Goal: Obtain resource: Obtain resource

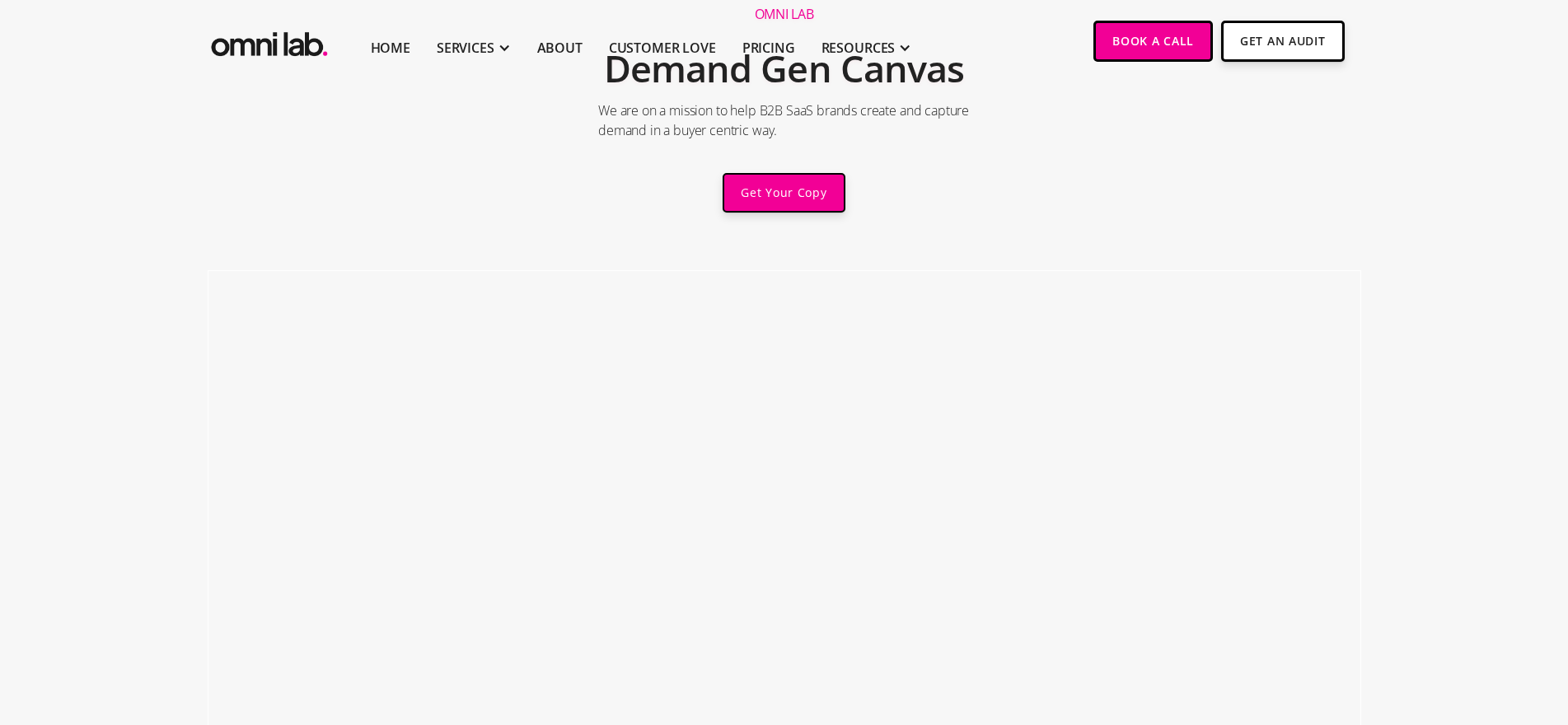
scroll to position [152, 0]
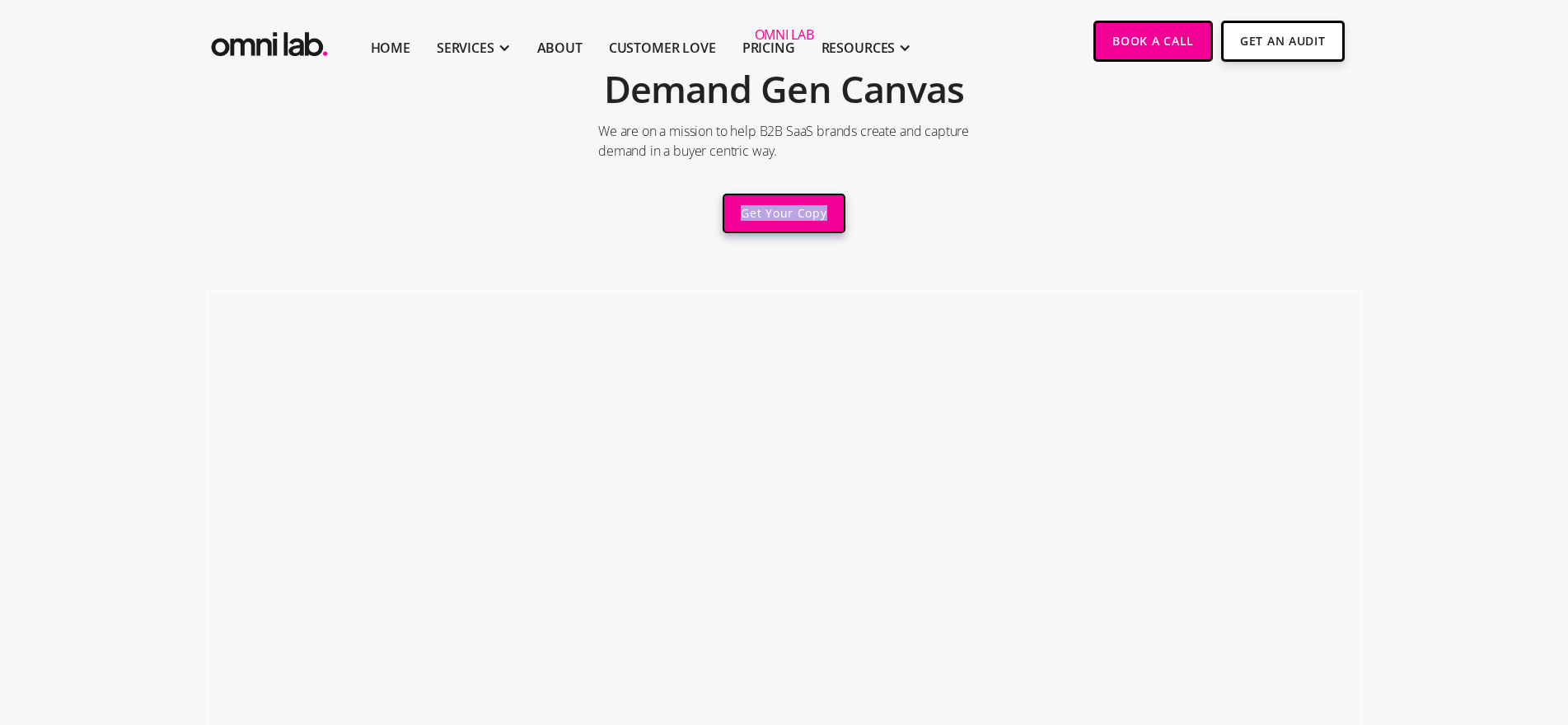
click at [775, 212] on link "Get Your Copy" at bounding box center [783, 213] width 122 height 39
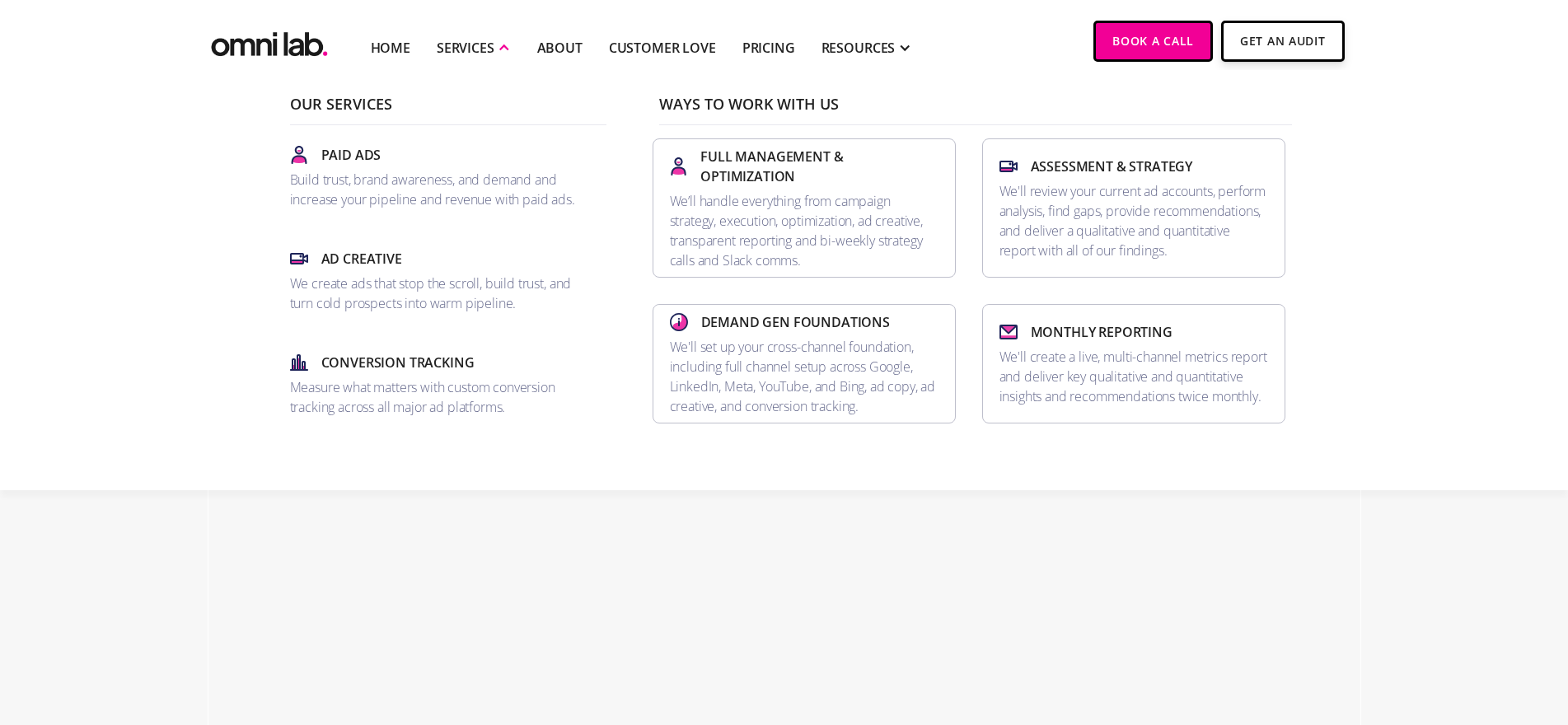
click at [149, 338] on div "Our Services Paid Ads Build trust, brand awareness, and demand and increase you…" at bounding box center [784, 279] width 1568 height 420
click at [1430, 278] on div "Our Services Paid Ads Build trust, brand awareness, and demand and increase you…" at bounding box center [784, 279] width 1568 height 420
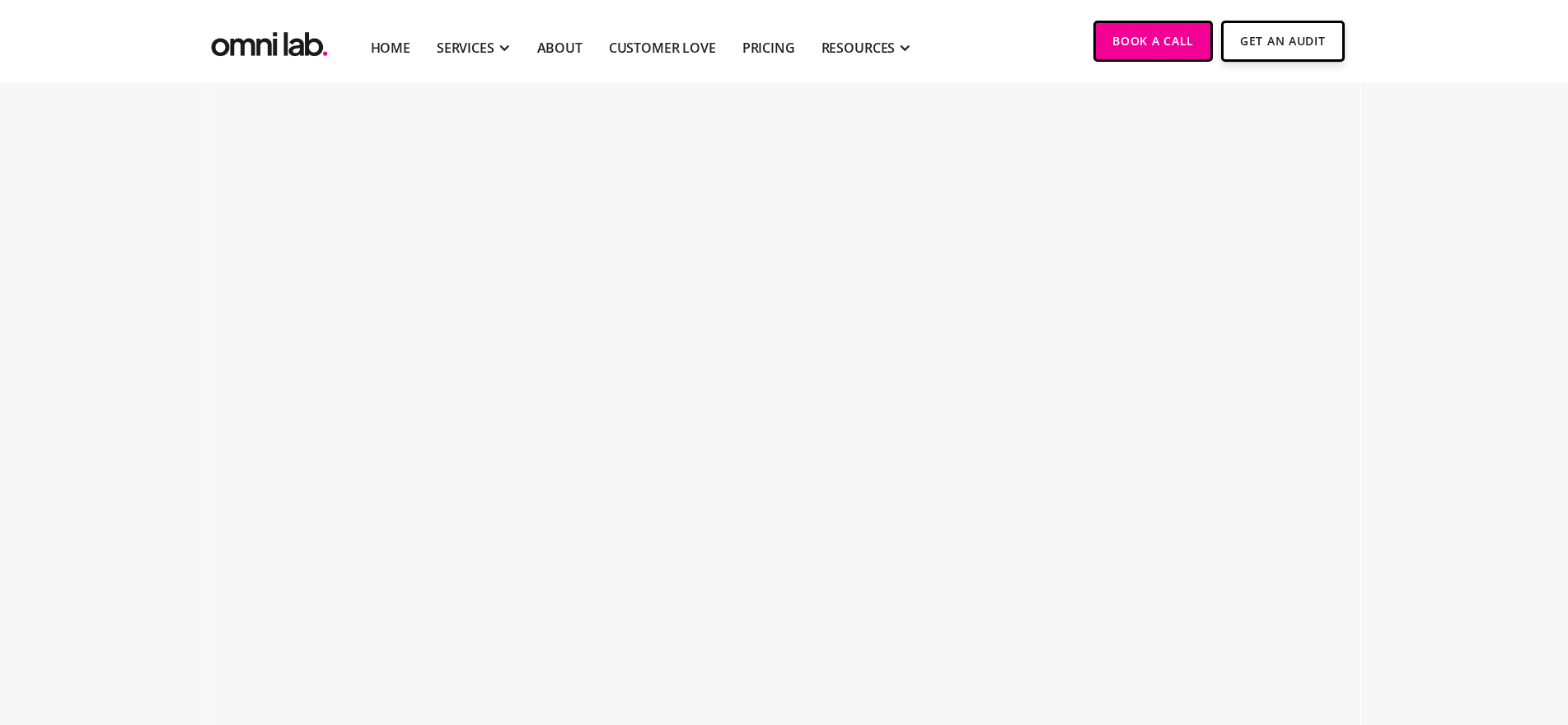
scroll to position [871, 0]
click at [786, 43] on link "Pricing" at bounding box center [768, 47] width 53 height 20
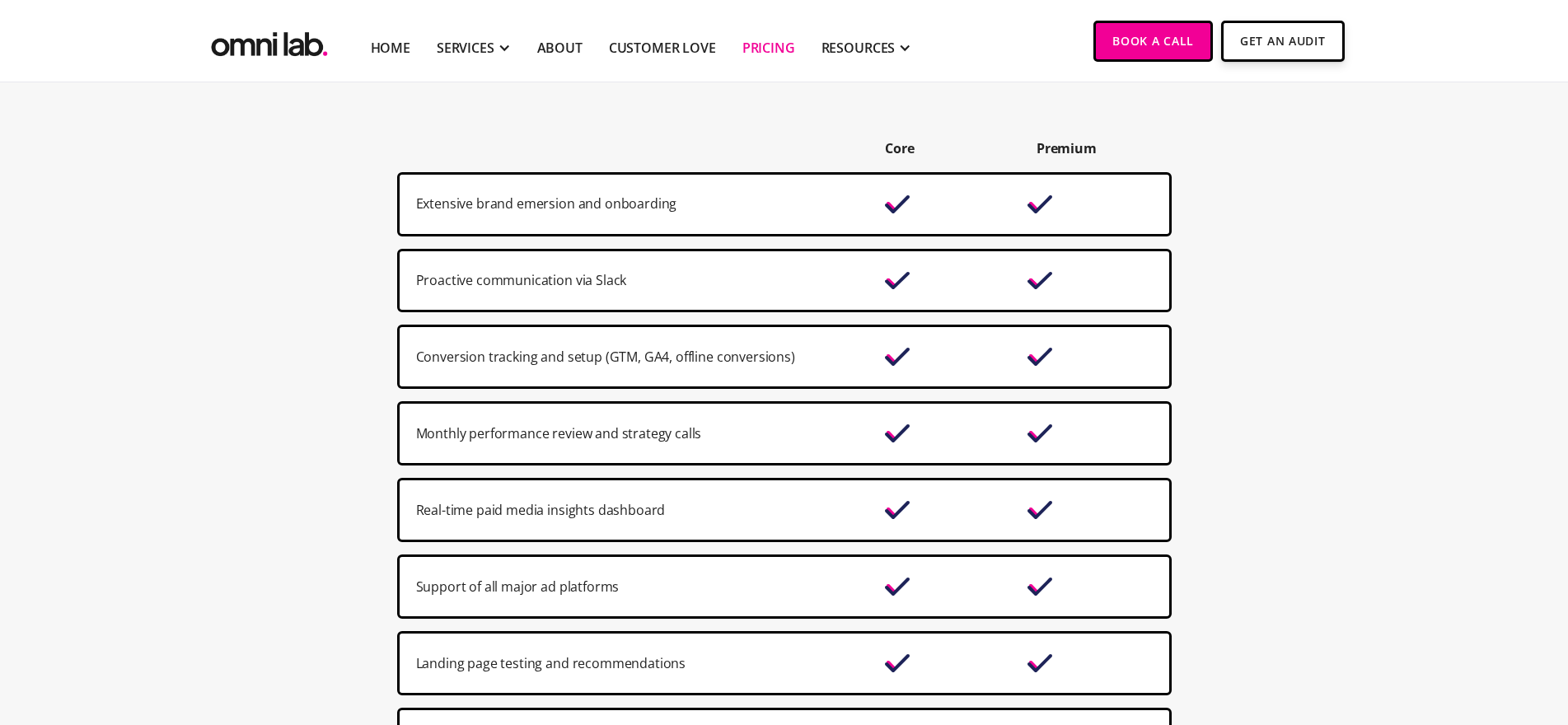
scroll to position [1091, 0]
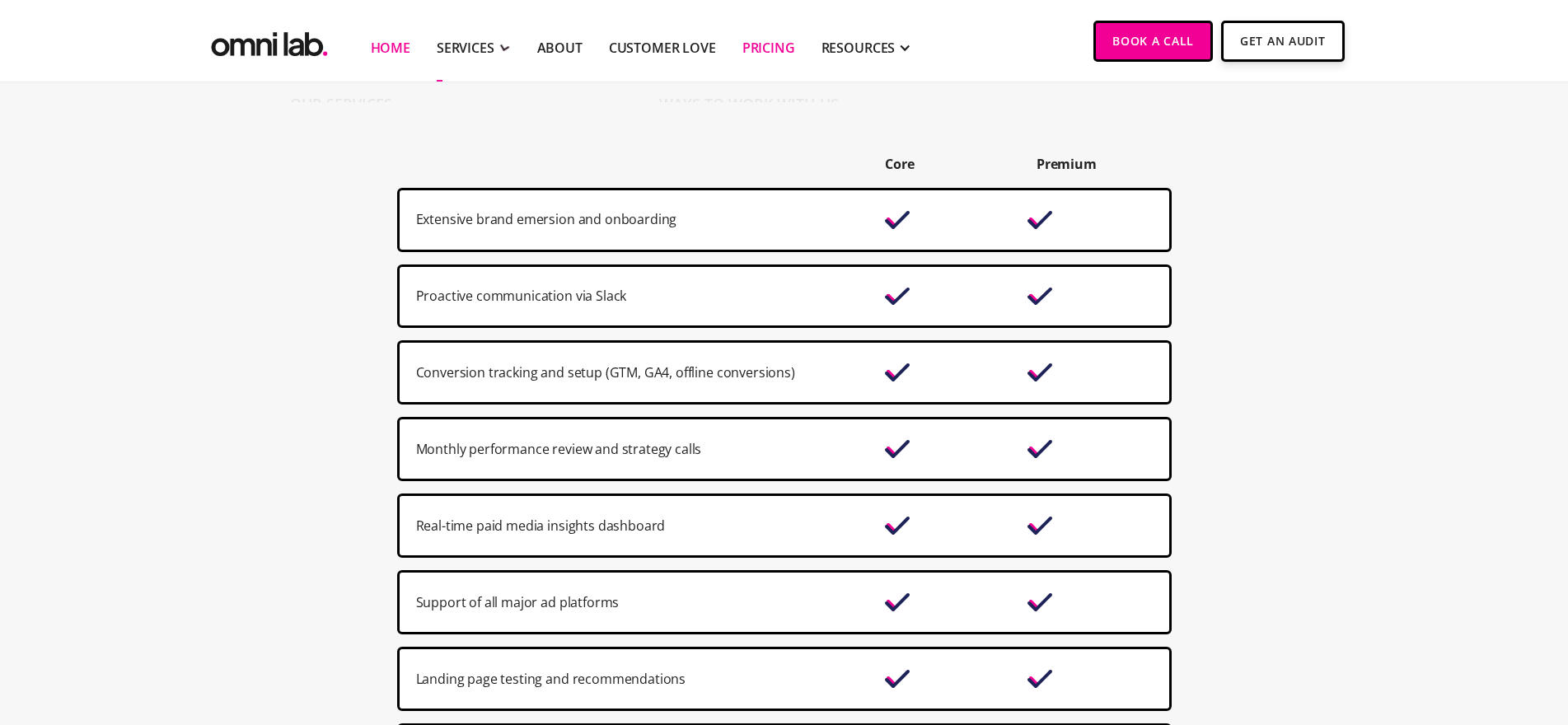
click at [393, 52] on link "Home" at bounding box center [390, 47] width 39 height 20
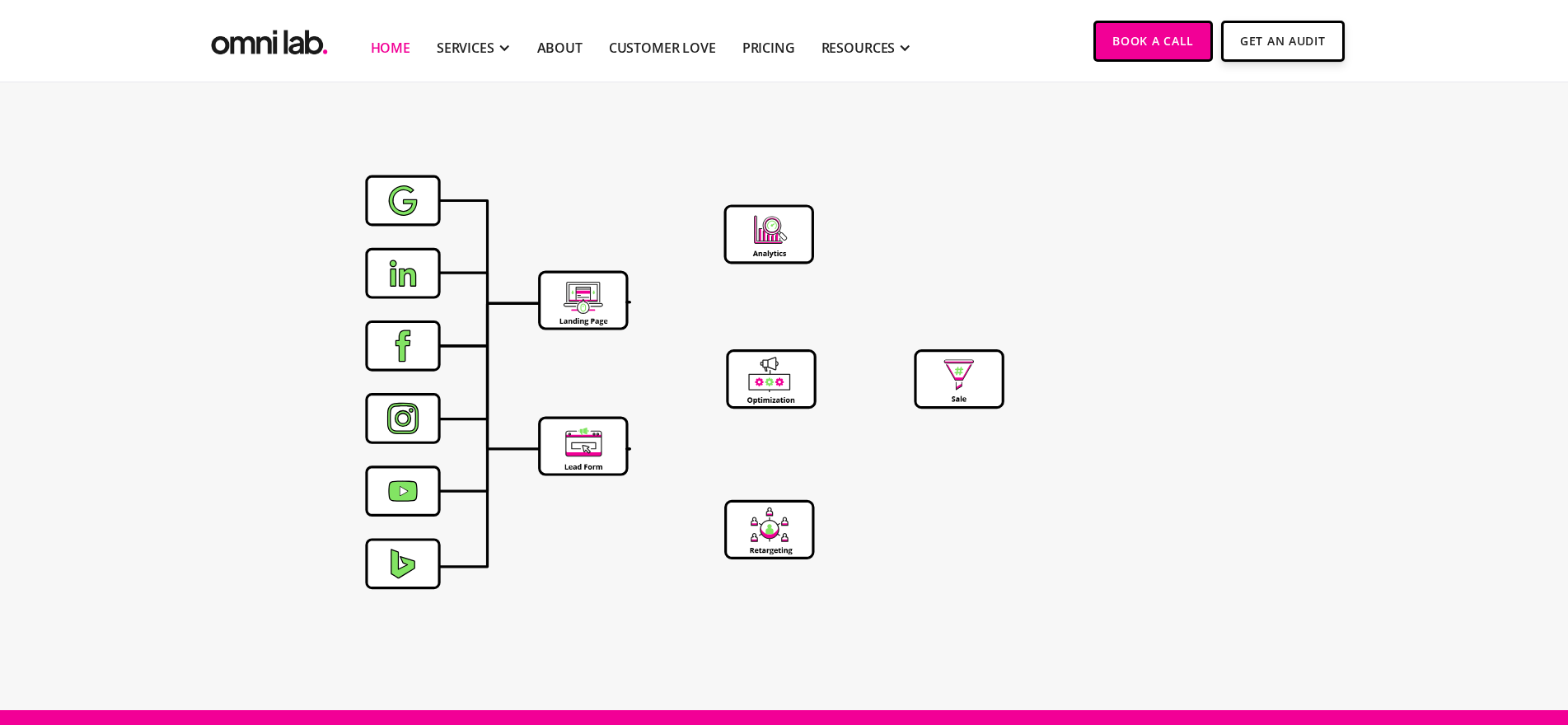
scroll to position [5351, 0]
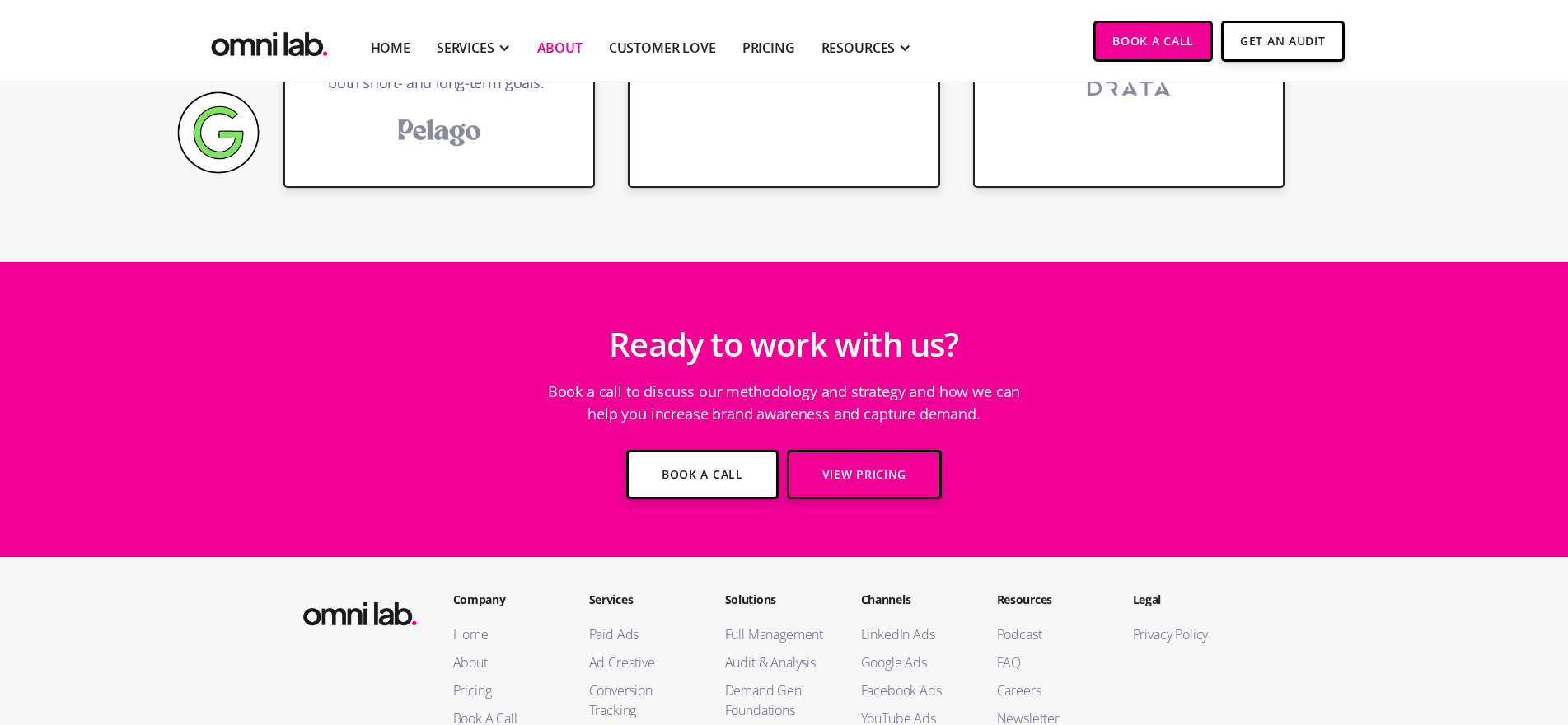
scroll to position [2726, 0]
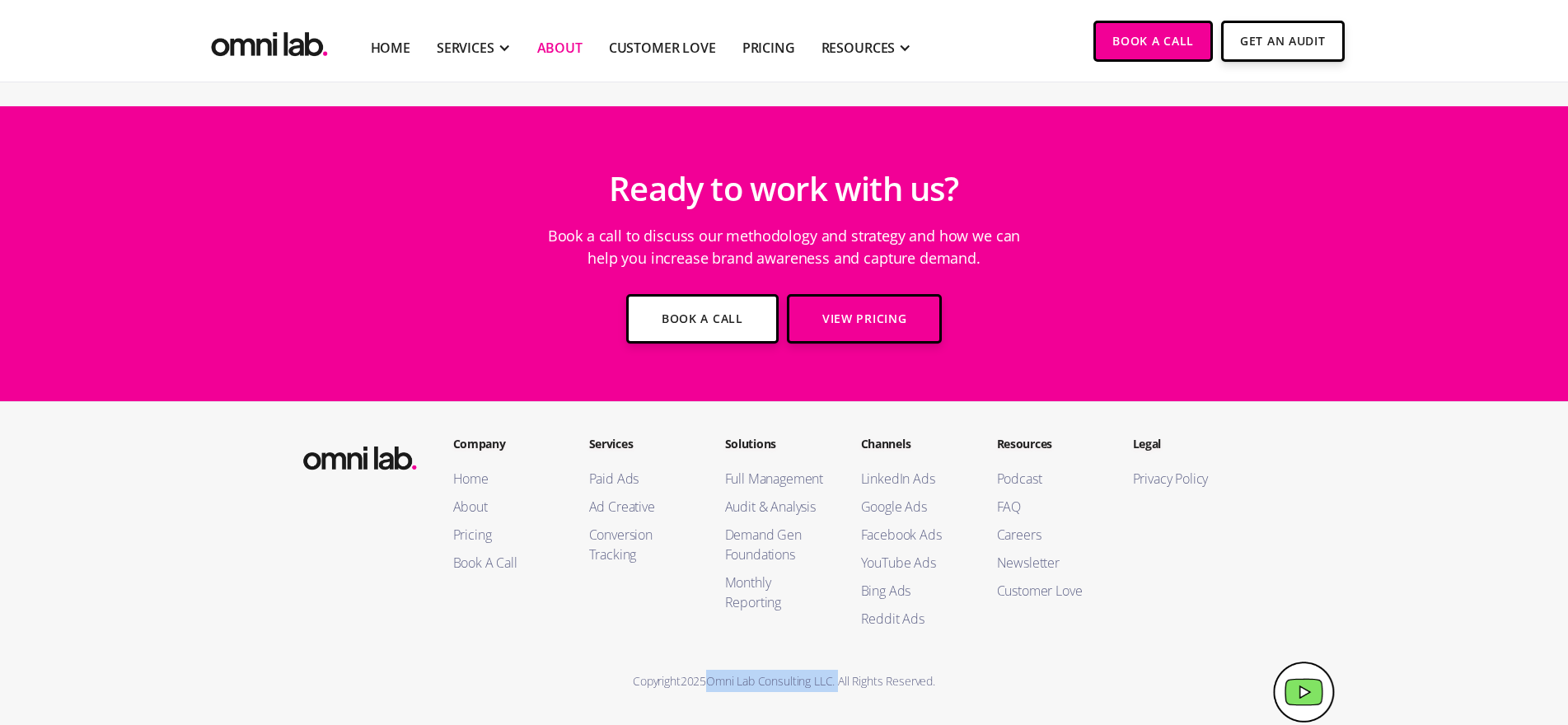
drag, startPoint x: 839, startPoint y: 682, endPoint x: 706, endPoint y: 684, distance: 133.0
click at [706, 684] on div "Copyright 2025 Omni Lab Consulting LLC. All Rights Reserved." at bounding box center [784, 681] width 1002 height 22
copy div "Omni Lab Consulting LLC."
